Goal: Check status

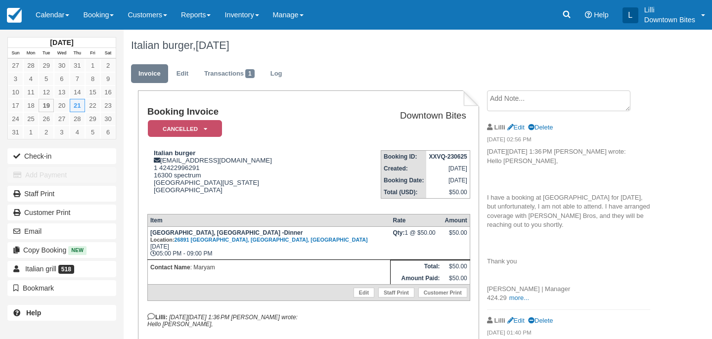
click at [56, 17] on link "Calendar" at bounding box center [52, 15] width 47 height 30
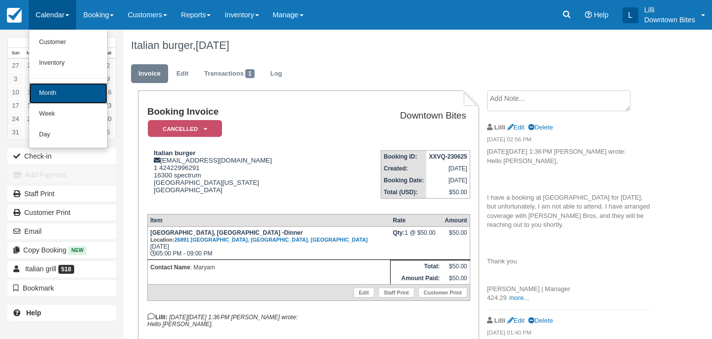
click at [56, 92] on link "Month" at bounding box center [68, 93] width 78 height 21
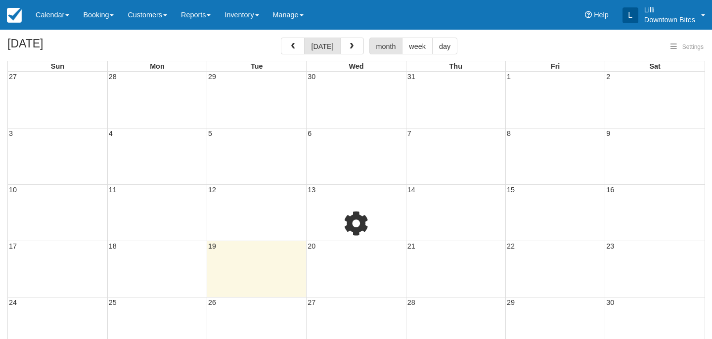
select select
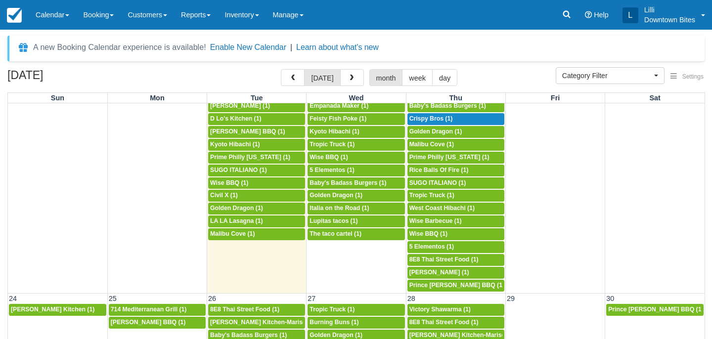
scroll to position [550, 0]
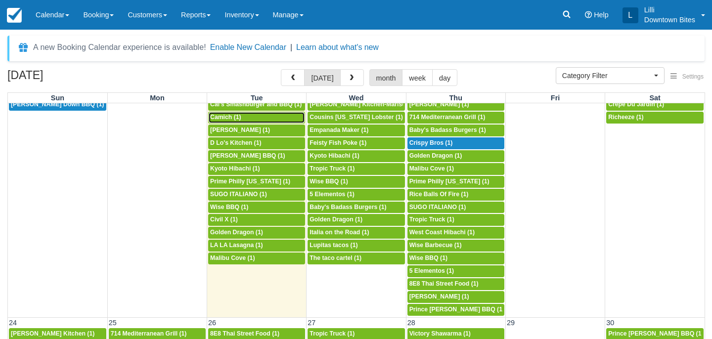
click at [243, 122] on link "5p Camich (1)" at bounding box center [256, 118] width 97 height 12
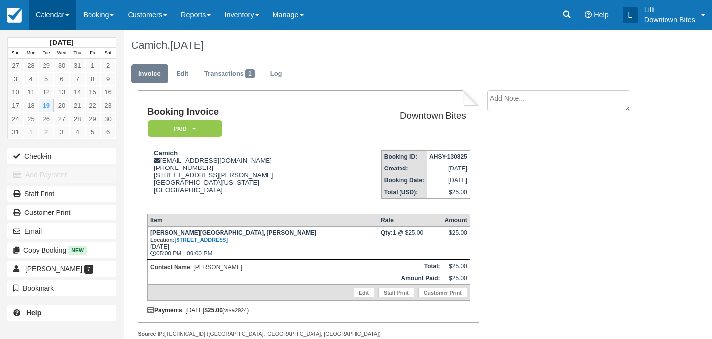
click at [47, 11] on link "Calendar" at bounding box center [52, 15] width 47 height 30
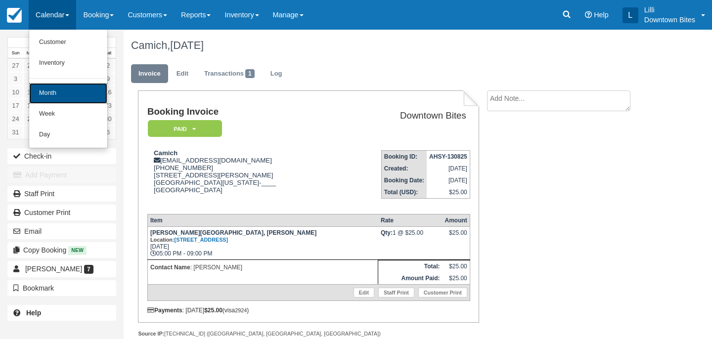
click at [51, 96] on link "Month" at bounding box center [68, 93] width 78 height 21
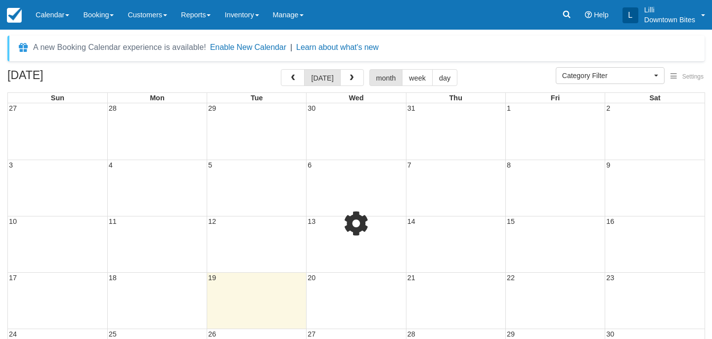
select select
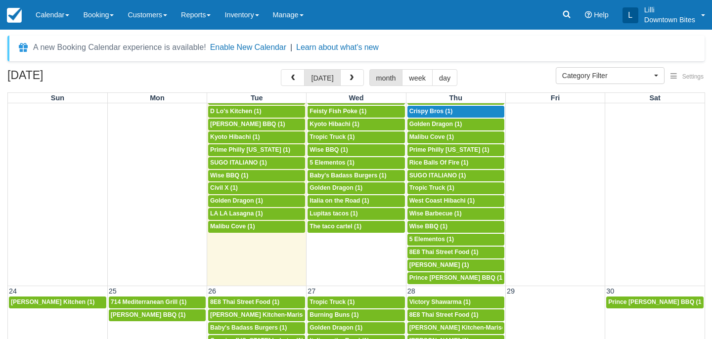
scroll to position [666, 0]
